Goal: Task Accomplishment & Management: Manage account settings

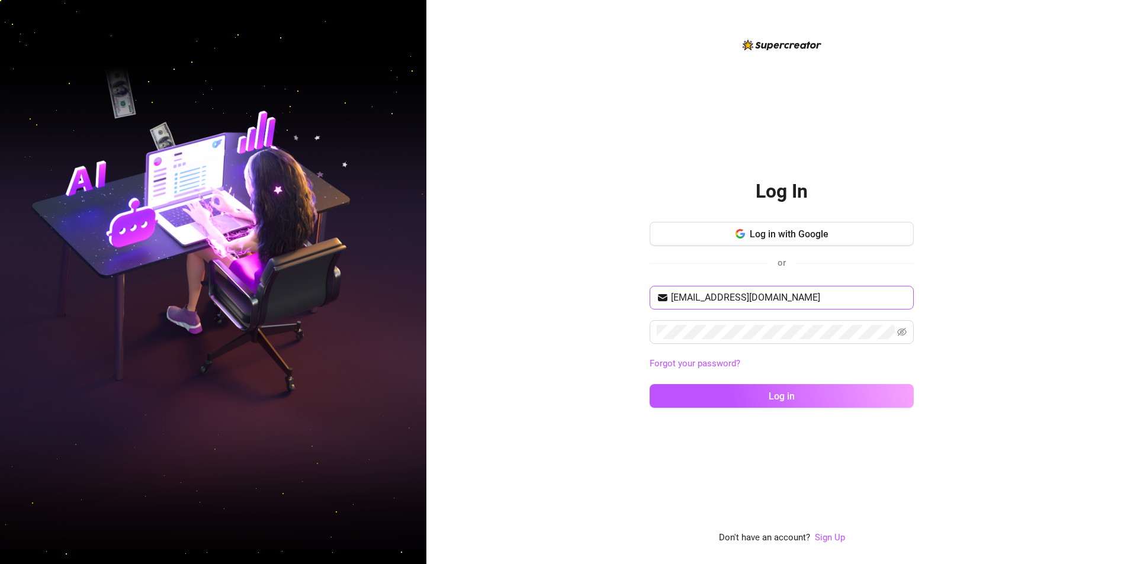
click at [763, 289] on span "[EMAIL_ADDRESS][DOMAIN_NAME]" at bounding box center [781, 298] width 264 height 24
click at [809, 298] on input "[EMAIL_ADDRESS][DOMAIN_NAME]" at bounding box center [789, 298] width 236 height 14
type input "[EMAIL_ADDRESS][PERSON_NAME][DOMAIN_NAME]"
click at [794, 397] on button "Log in" at bounding box center [781, 396] width 264 height 24
